Goal: Find specific page/section: Find specific page/section

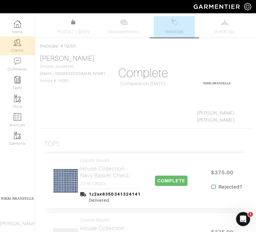
click at [25, 43] on link "Clients" at bounding box center [17, 45] width 35 height 18
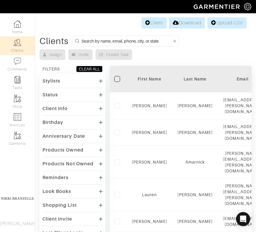
click at [114, 43] on input at bounding box center [127, 40] width 91 height 7
type input "eve"
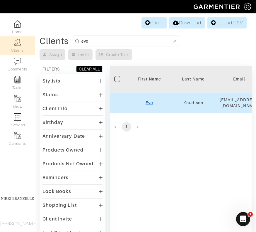
click at [150, 105] on link "Eve" at bounding box center [150, 102] width 8 height 5
